Goal: Find specific page/section: Find specific page/section

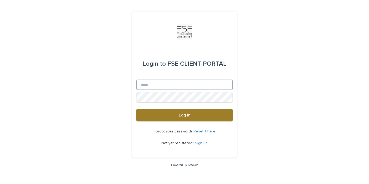
type input "**********"
click at [175, 116] on button "Log in" at bounding box center [184, 115] width 97 height 13
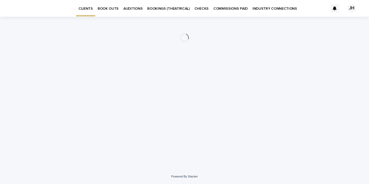
click at [104, 10] on p "BOOK OUTS" at bounding box center [108, 5] width 21 height 11
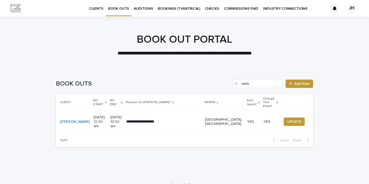
click at [139, 13] on link "AUDITIONS" at bounding box center [143, 8] width 24 height 16
